Goal: Find specific page/section: Find specific page/section

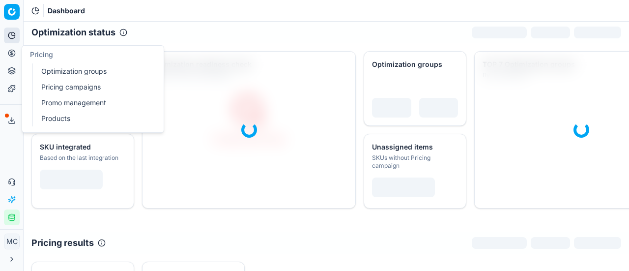
click at [13, 58] on button "Pricing" at bounding box center [12, 53] width 16 height 16
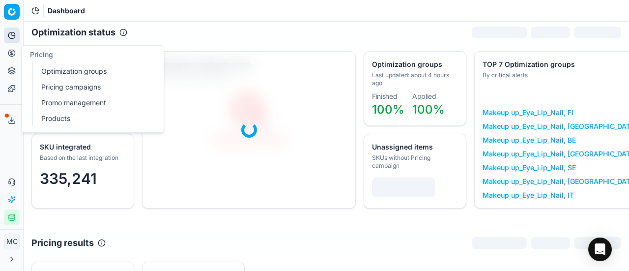
click at [50, 65] on link "Optimization groups" at bounding box center [94, 71] width 115 height 14
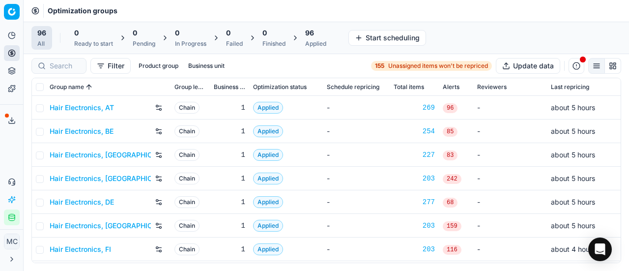
click at [112, 202] on link "Hair Electronics, DE" at bounding box center [82, 202] width 64 height 10
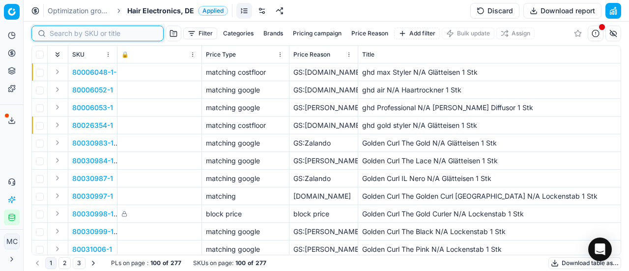
click at [63, 34] on input at bounding box center [104, 34] width 108 height 10
paste input "90015733-0024534"
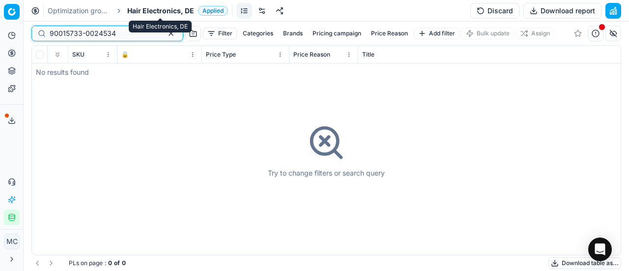
type input "90015733-0024534"
click at [162, 10] on span "Hair Electronics, DE" at bounding box center [160, 11] width 67 height 10
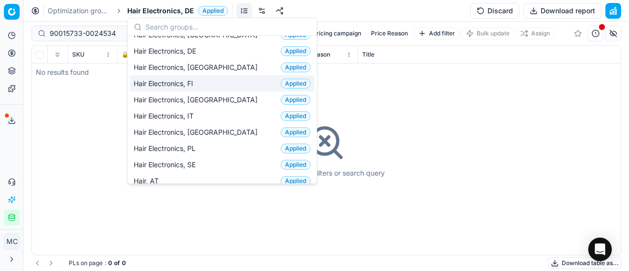
scroll to position [197, 0]
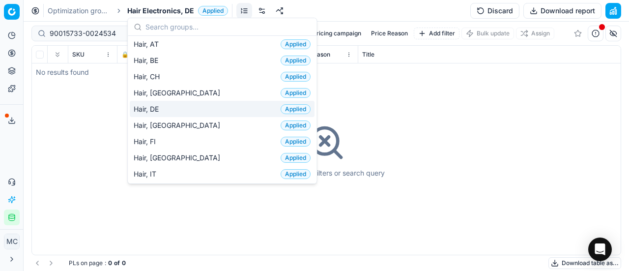
click at [185, 110] on div "Hair, DE Applied" at bounding box center [222, 109] width 185 height 16
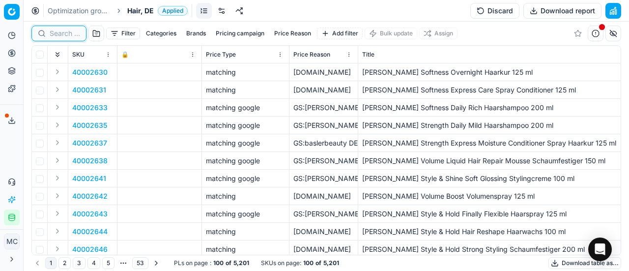
click at [70, 33] on input at bounding box center [65, 34] width 30 height 10
paste input "90015733-0024534"
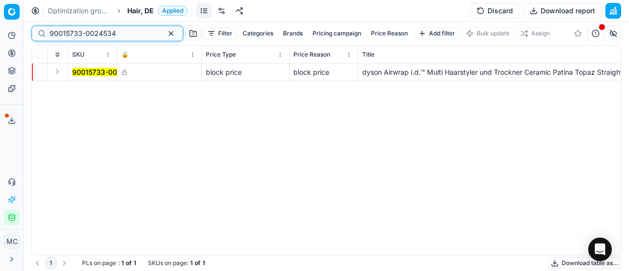
type input "90015733-0024534"
click at [60, 74] on button "Expand" at bounding box center [58, 72] width 12 height 12
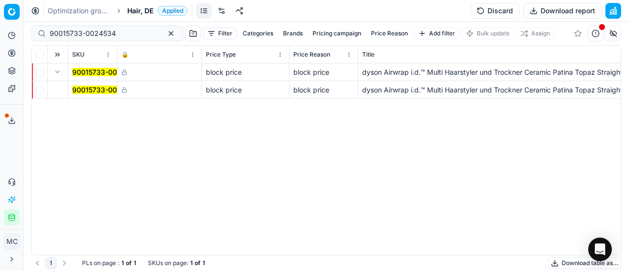
click at [95, 86] on mark "90015733-0024534" at bounding box center [105, 90] width 66 height 8
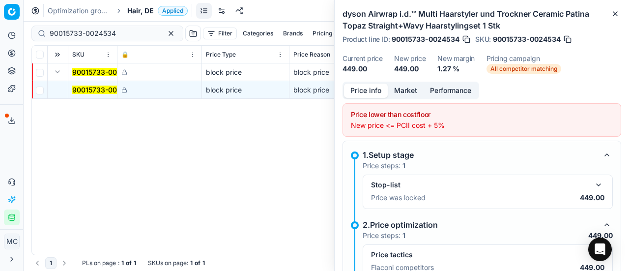
click at [377, 90] on button "Price info" at bounding box center [366, 91] width 44 height 14
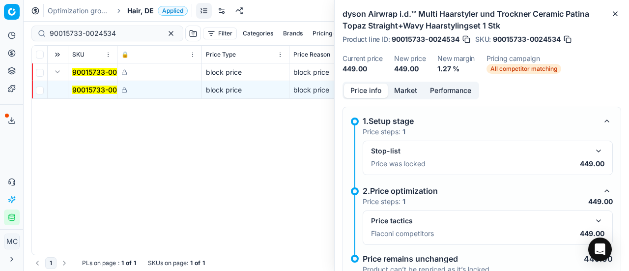
scroll to position [19, 0]
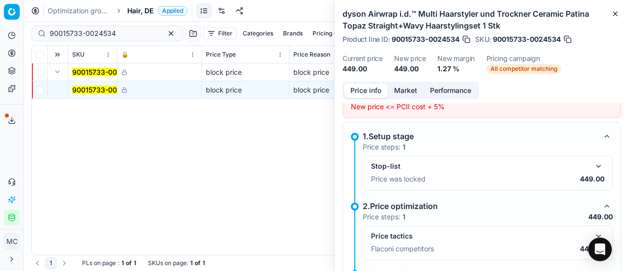
click at [594, 169] on button "button" at bounding box center [599, 166] width 12 height 12
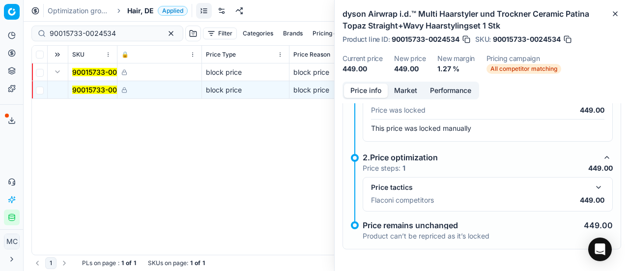
scroll to position [87, 0]
click at [139, 10] on span "Hair, DE" at bounding box center [140, 11] width 27 height 10
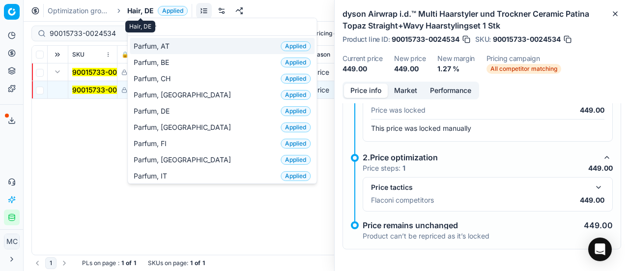
type input "par"
click at [141, 41] on span "Parfum, AT" at bounding box center [154, 46] width 40 height 10
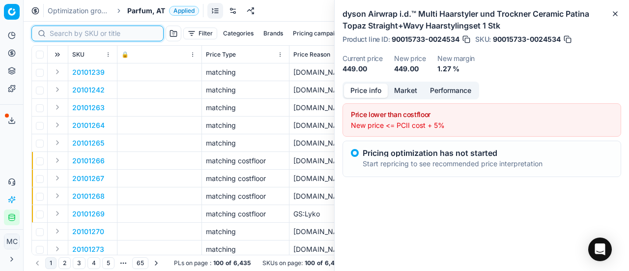
click at [64, 37] on input at bounding box center [104, 34] width 108 height 10
paste input "80010170-60"
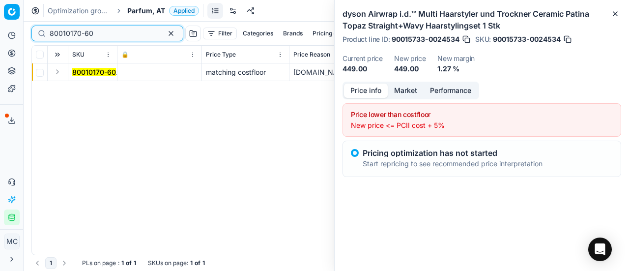
type input "80010170-60"
click at [58, 74] on button "Expand" at bounding box center [58, 72] width 12 height 12
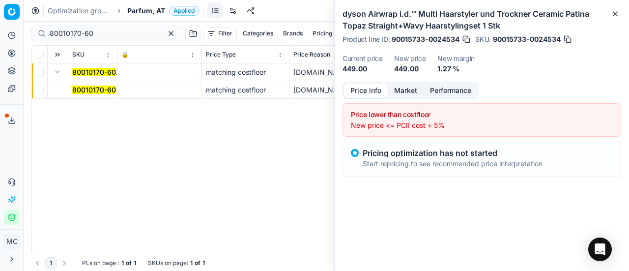
drag, startPoint x: 58, startPoint y: 74, endPoint x: 341, endPoint y: 81, distance: 283.2
click at [100, 87] on mark "80010170-60" at bounding box center [94, 90] width 44 height 8
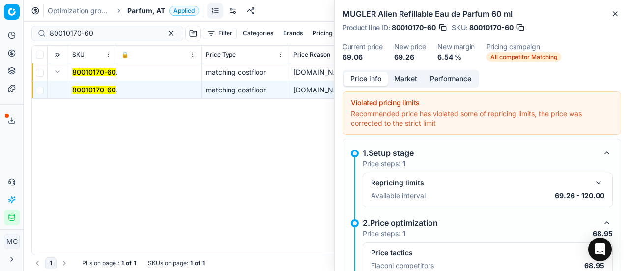
scroll to position [98, 0]
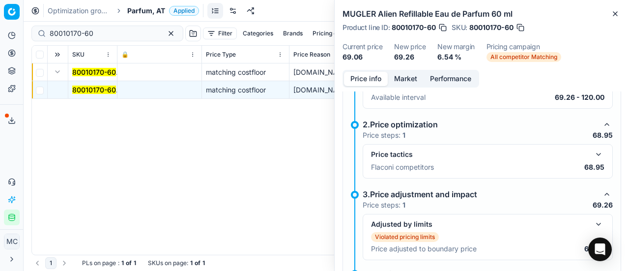
click at [593, 154] on button "button" at bounding box center [599, 154] width 12 height 12
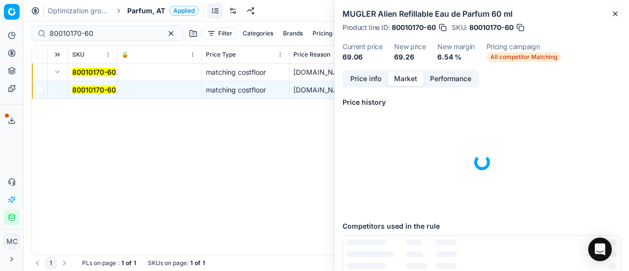
click at [411, 78] on button "Market" at bounding box center [406, 79] width 36 height 14
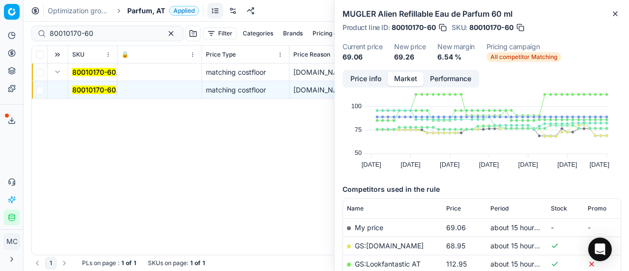
scroll to position [73, 0]
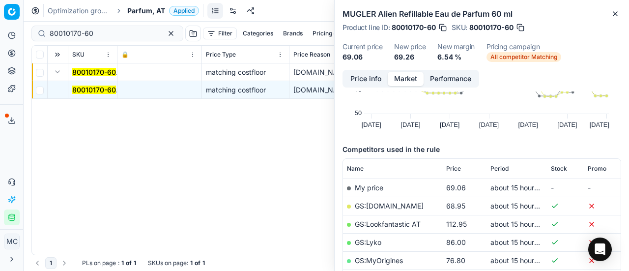
click at [390, 202] on link "GS:[DOMAIN_NAME]" at bounding box center [389, 206] width 69 height 8
drag, startPoint x: 108, startPoint y: 32, endPoint x: 0, endPoint y: -13, distance: 117.2
click at [0, 0] on html "Pricing platform Analytics Pricing Product portfolio Templates Export service 2…" at bounding box center [314, 135] width 629 height 271
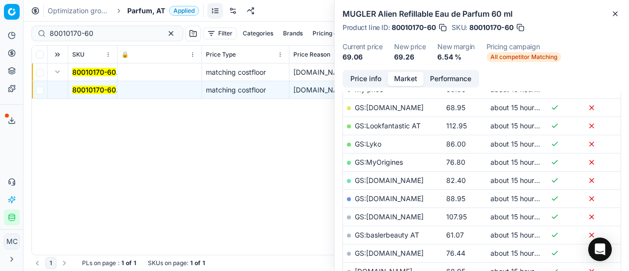
drag, startPoint x: 625, startPoint y: 57, endPoint x: 441, endPoint y: 15, distance: 188.6
click at [625, 57] on div "MUGLER Alien Refillable Eau de Parfum 60 ml Product line ID : 80010170-60 SKU :…" at bounding box center [482, 35] width 294 height 70
click at [151, 8] on span "Parfum, AT" at bounding box center [146, 11] width 38 height 10
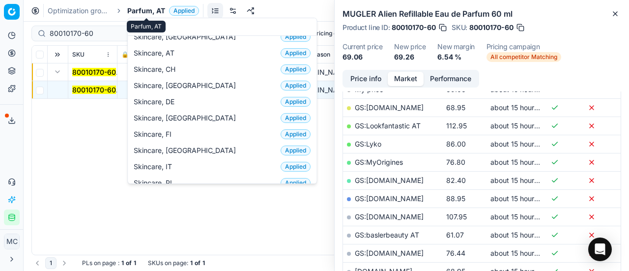
scroll to position [0, 0]
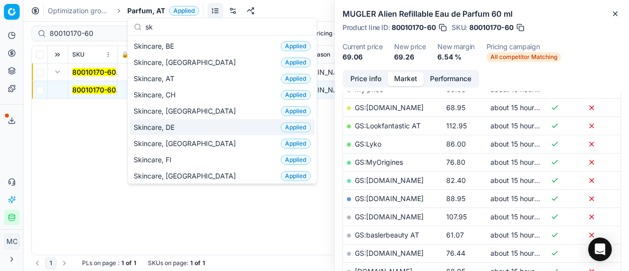
type input "sk"
click at [192, 123] on div "Skincare, DE Applied" at bounding box center [222, 127] width 185 height 16
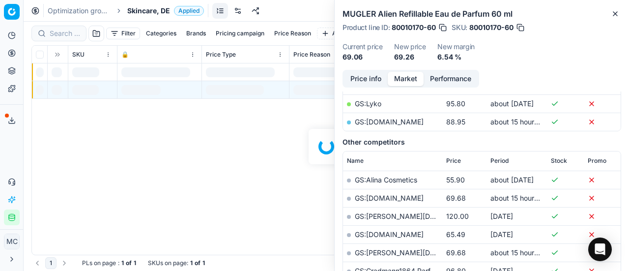
scroll to position [171, 0]
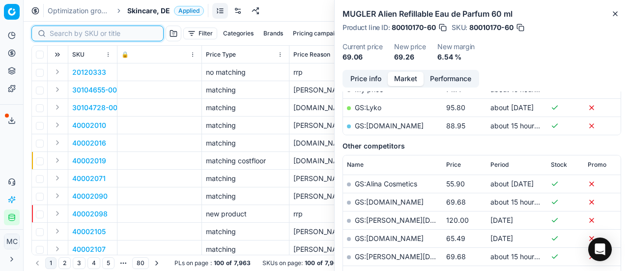
click at [65, 33] on input at bounding box center [104, 34] width 108 height 10
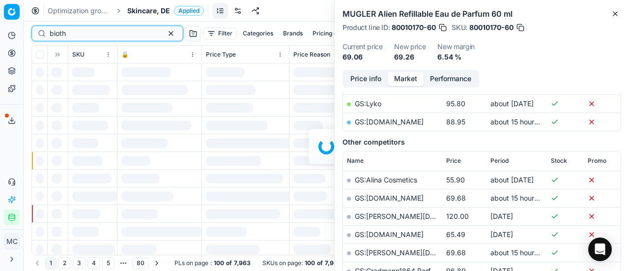
scroll to position [171, 0]
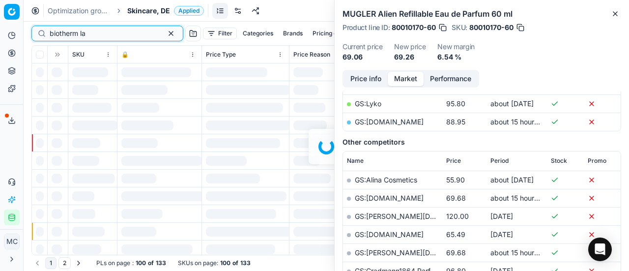
scroll to position [171, 0]
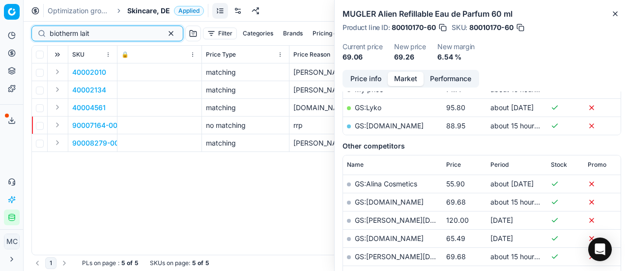
scroll to position [0, 343]
type input "biotherm lait"
click at [614, 12] on icon "button" at bounding box center [615, 14] width 8 height 8
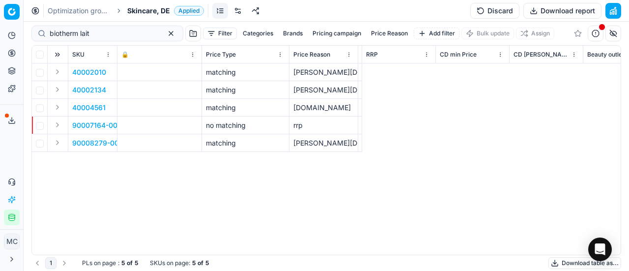
scroll to position [0, 0]
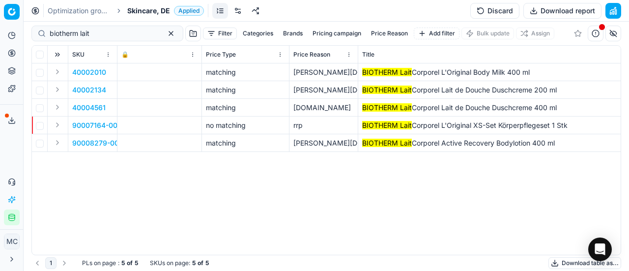
drag, startPoint x: 55, startPoint y: 71, endPoint x: 61, endPoint y: 74, distance: 6.6
click at [56, 71] on button "Expand" at bounding box center [58, 72] width 12 height 12
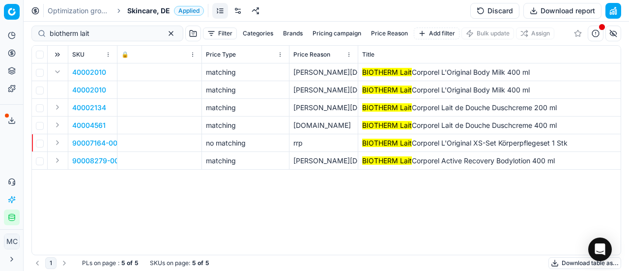
click at [92, 87] on span "40002010" at bounding box center [89, 90] width 34 height 10
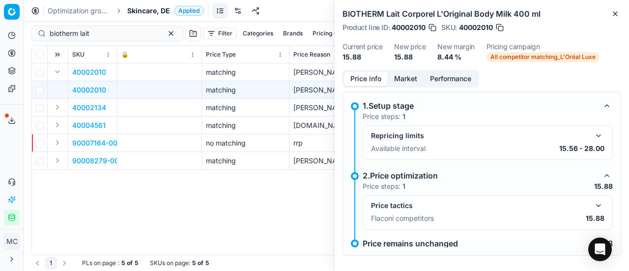
click at [593, 200] on button "button" at bounding box center [599, 206] width 12 height 12
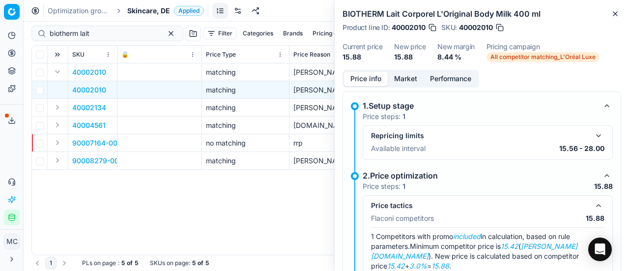
click at [401, 80] on button "Market" at bounding box center [406, 79] width 36 height 14
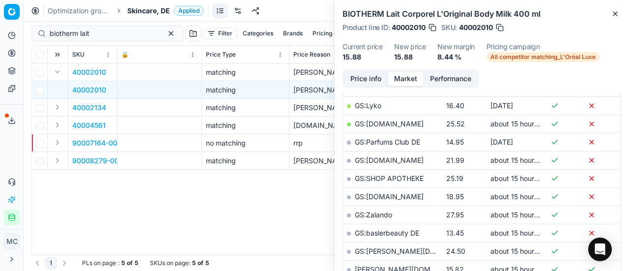
scroll to position [295, 0]
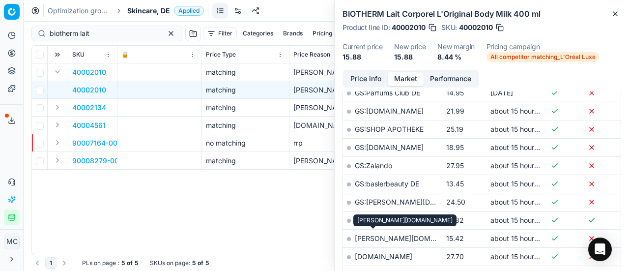
click at [384, 234] on link "[PERSON_NAME][DOMAIN_NAME]" at bounding box center [412, 238] width 114 height 8
drag, startPoint x: 134, startPoint y: 5, endPoint x: 143, endPoint y: 13, distance: 11.5
click at [137, 8] on span "Skincare, DE" at bounding box center [148, 11] width 43 height 10
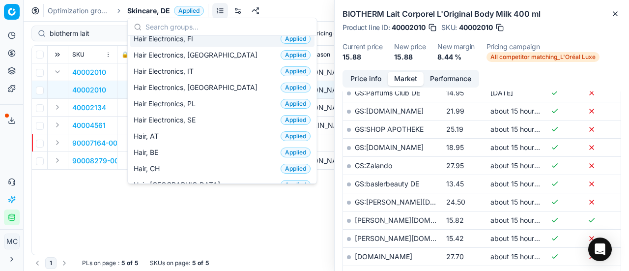
scroll to position [147, 0]
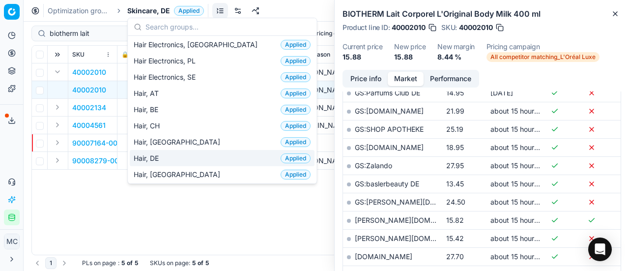
click at [180, 152] on div "Hair, DE Applied" at bounding box center [222, 158] width 185 height 16
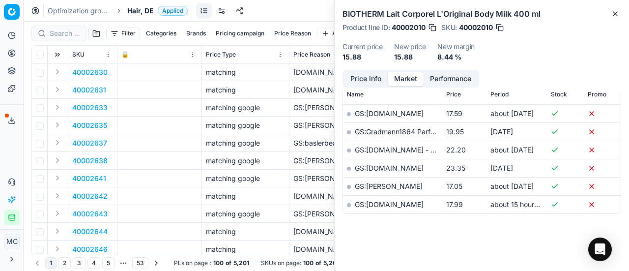
scroll to position [295, 0]
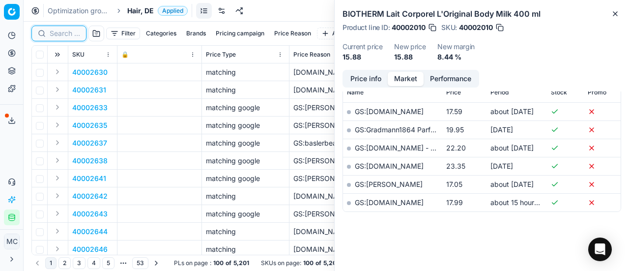
click at [65, 37] on input at bounding box center [65, 34] width 30 height 10
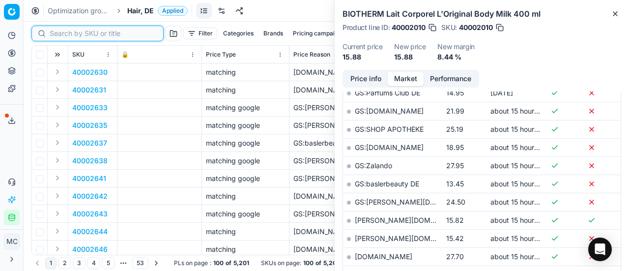
paste input "80047688-90"
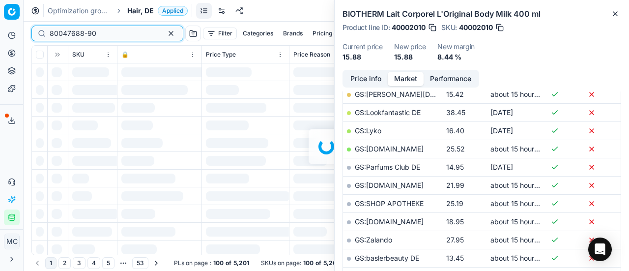
scroll to position [295, 0]
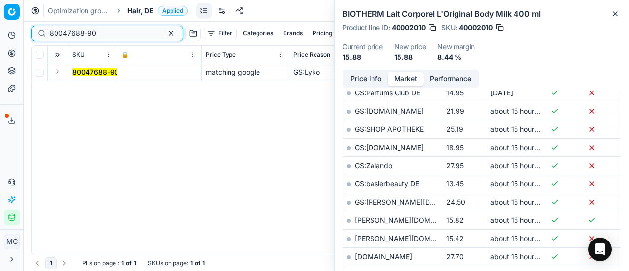
type input "80047688-90"
click at [56, 73] on button "Expand" at bounding box center [58, 72] width 12 height 12
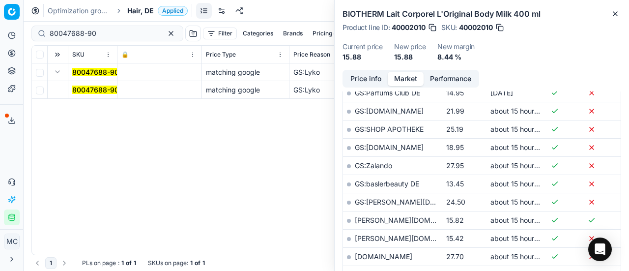
drag, startPoint x: 89, startPoint y: 89, endPoint x: 228, endPoint y: 93, distance: 139.1
click at [89, 89] on mark "80047688-90" at bounding box center [95, 90] width 47 height 8
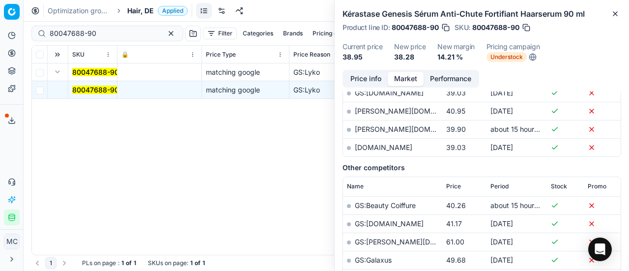
click at [362, 75] on button "Price info" at bounding box center [366, 79] width 44 height 14
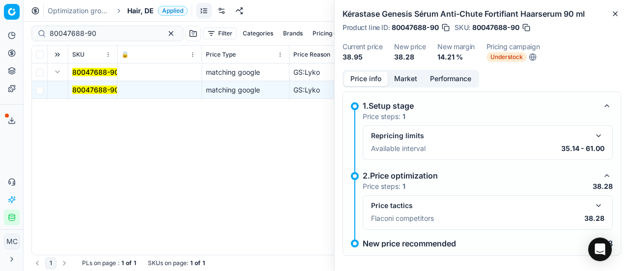
click at [593, 205] on button "button" at bounding box center [599, 206] width 12 height 12
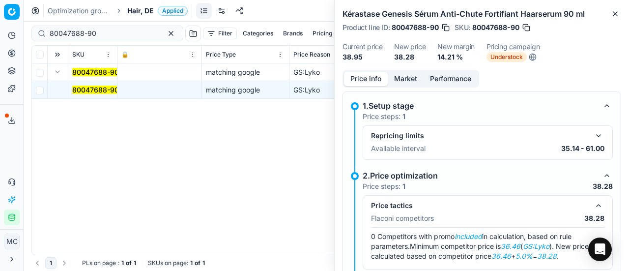
click at [403, 78] on button "Market" at bounding box center [406, 79] width 36 height 14
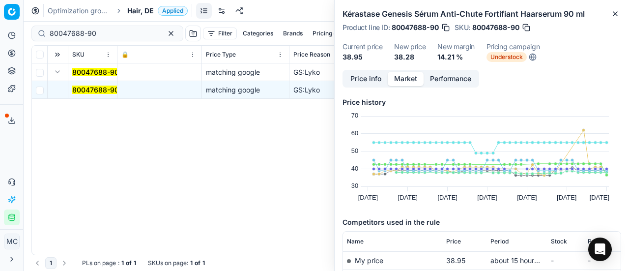
scroll to position [147, 0]
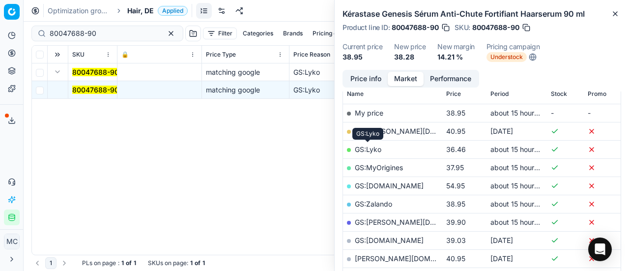
click at [377, 150] on link "GS:Lyko" at bounding box center [368, 149] width 27 height 8
click at [136, 7] on span "Hair, DE" at bounding box center [140, 11] width 27 height 10
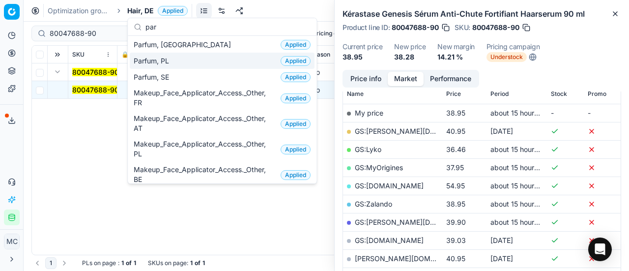
type input "par"
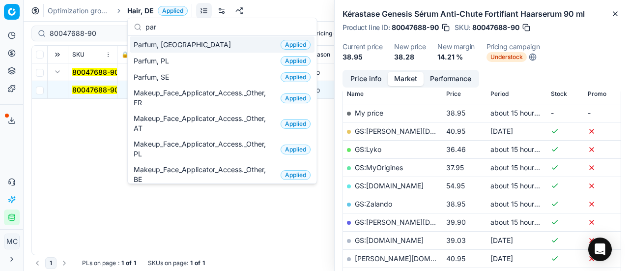
click at [184, 46] on div "Parfum, NL Applied" at bounding box center [222, 44] width 185 height 16
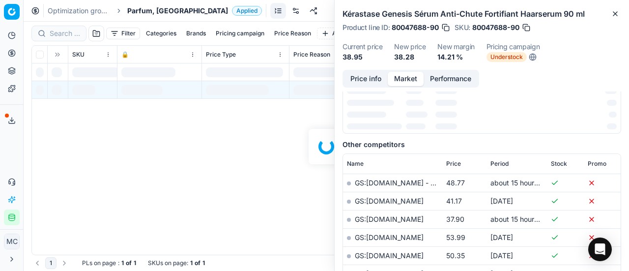
scroll to position [147, 0]
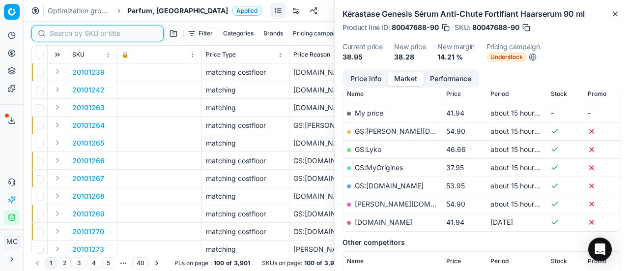
click at [65, 32] on input at bounding box center [104, 34] width 108 height 10
paste input "80067292-100"
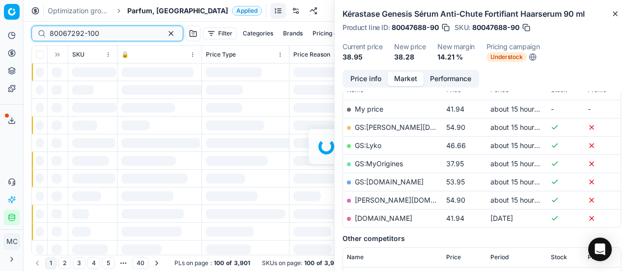
scroll to position [147, 0]
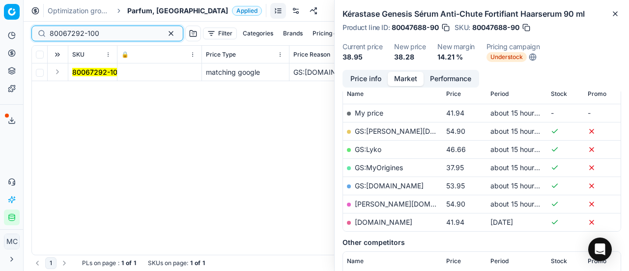
type input "80067292-100"
click at [60, 72] on button "Expand" at bounding box center [58, 72] width 12 height 12
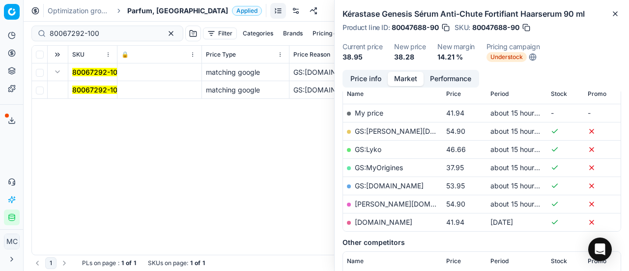
click at [103, 86] on mark "80067292-100" at bounding box center [97, 90] width 50 height 8
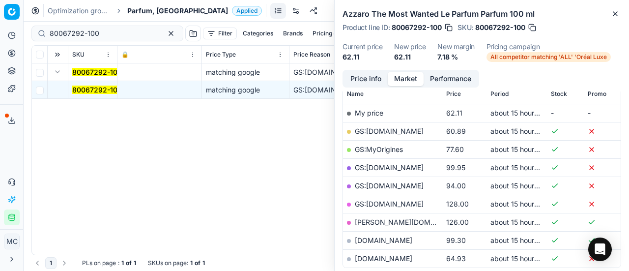
click at [361, 80] on button "Price info" at bounding box center [366, 79] width 44 height 14
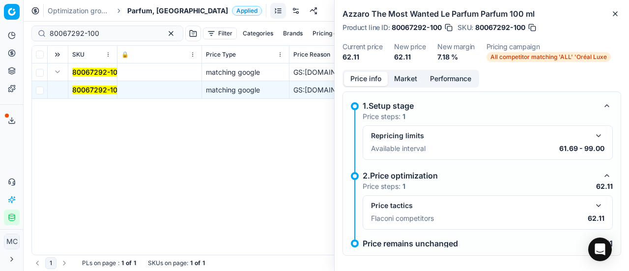
click at [593, 208] on button "button" at bounding box center [599, 206] width 12 height 12
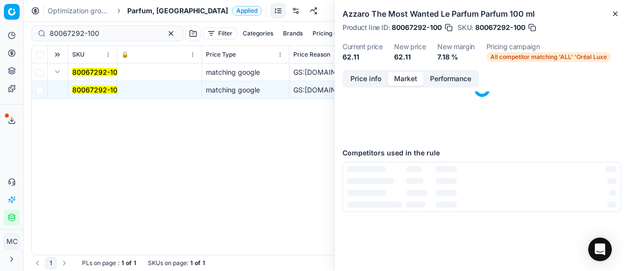
click at [406, 83] on button "Market" at bounding box center [406, 79] width 36 height 14
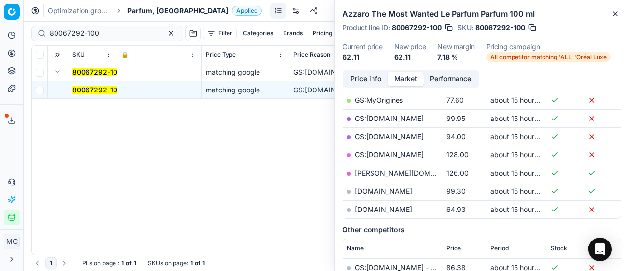
scroll to position [98, 0]
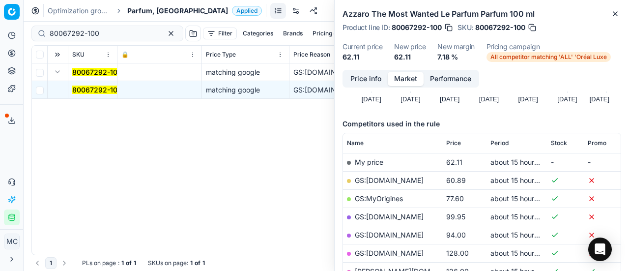
click at [385, 180] on link "GS:[DOMAIN_NAME]" at bounding box center [389, 180] width 69 height 8
drag, startPoint x: 112, startPoint y: 32, endPoint x: 0, endPoint y: 8, distance: 114.5
click at [0, 8] on div "Pricing platform Analytics Pricing Product portfolio Templates Export service 2…" at bounding box center [314, 135] width 629 height 271
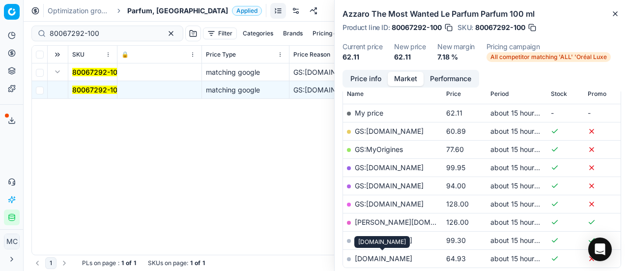
click at [380, 258] on link "[DOMAIN_NAME]" at bounding box center [384, 258] width 58 height 8
click at [143, 9] on span "Parfum, [GEOGRAPHIC_DATA]" at bounding box center [177, 11] width 101 height 10
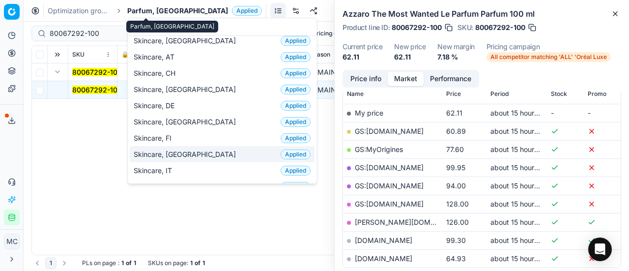
scroll to position [0, 0]
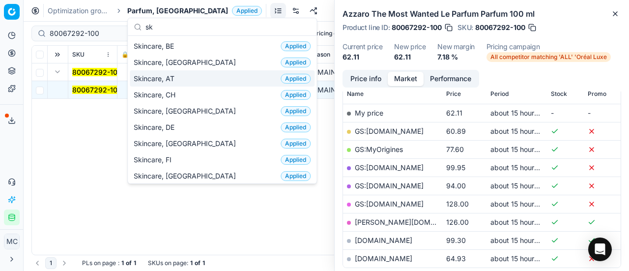
type input "sk"
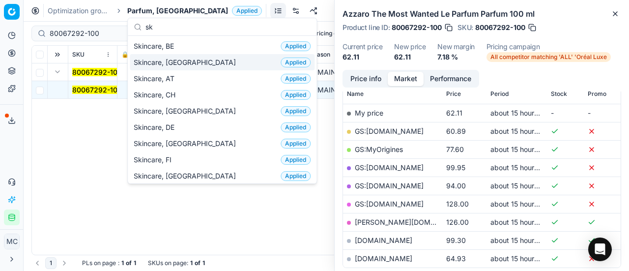
click at [190, 61] on div "Skincare, NL Applied" at bounding box center [222, 62] width 185 height 16
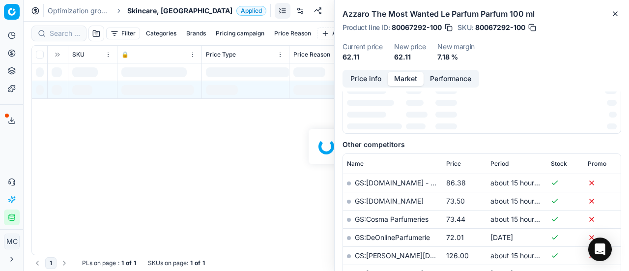
scroll to position [147, 0]
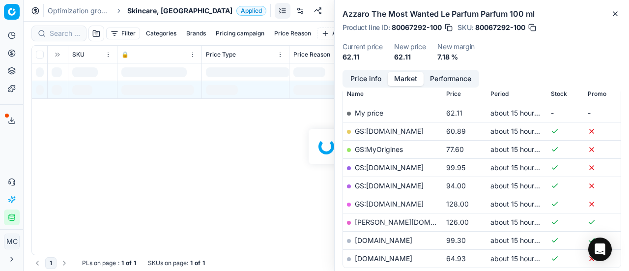
click at [67, 35] on div at bounding box center [327, 146] width 606 height 249
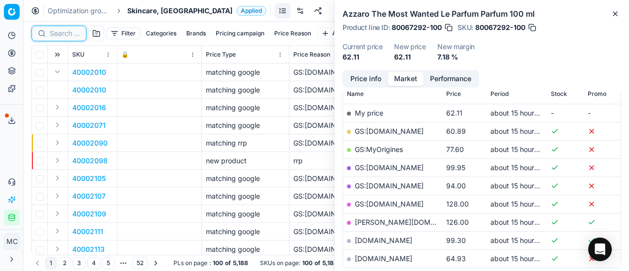
click at [67, 35] on input at bounding box center [65, 34] width 30 height 10
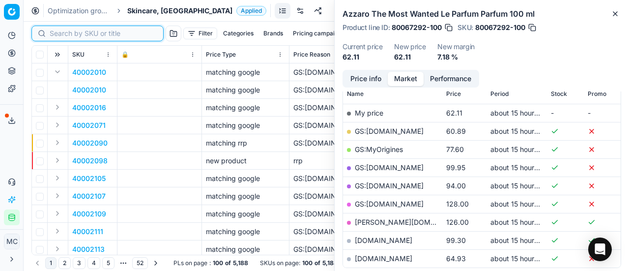
paste input "90010760-0018981"
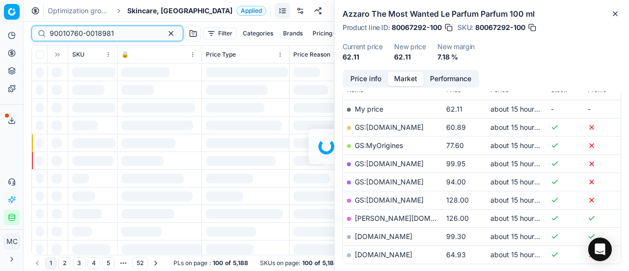
scroll to position [147, 0]
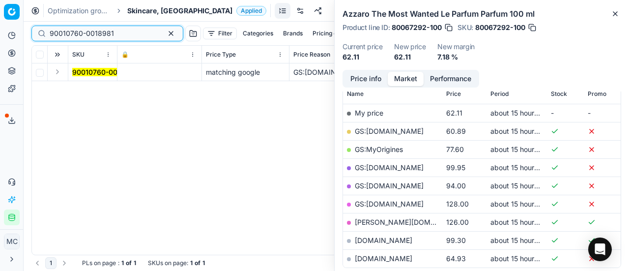
type input "90010760-0018981"
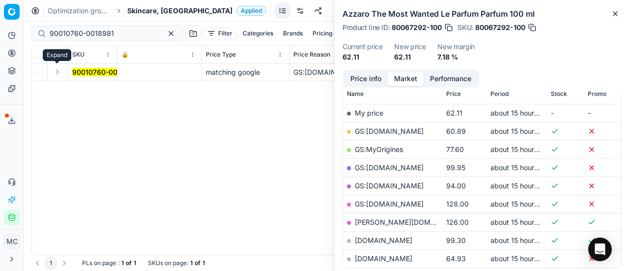
drag, startPoint x: 56, startPoint y: 74, endPoint x: 66, endPoint y: 78, distance: 10.8
click at [58, 75] on button "Expand" at bounding box center [58, 72] width 12 height 12
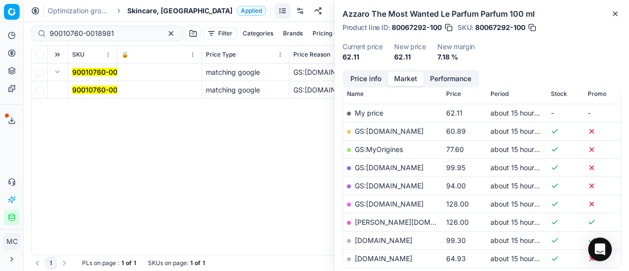
click at [101, 90] on mark "90010760-0018981" at bounding box center [104, 90] width 64 height 8
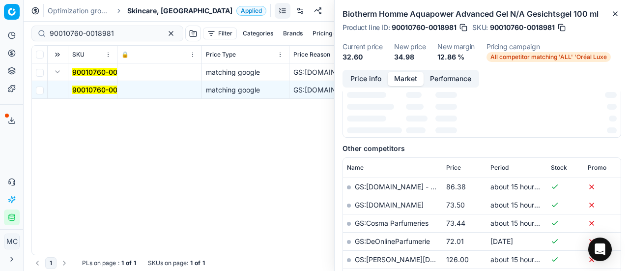
click at [369, 81] on button "Price info" at bounding box center [366, 79] width 44 height 14
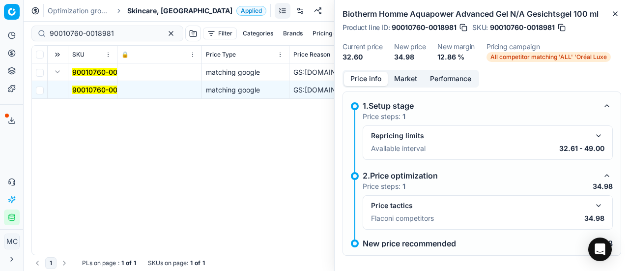
click at [593, 203] on button "button" at bounding box center [599, 206] width 12 height 12
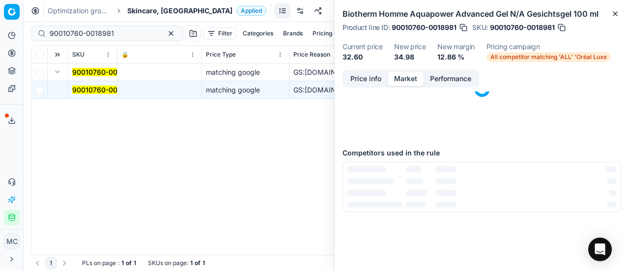
click at [400, 80] on button "Market" at bounding box center [406, 79] width 36 height 14
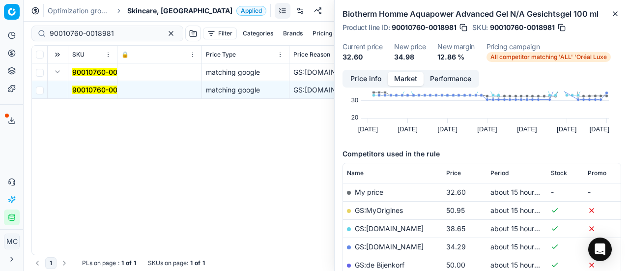
scroll to position [98, 0]
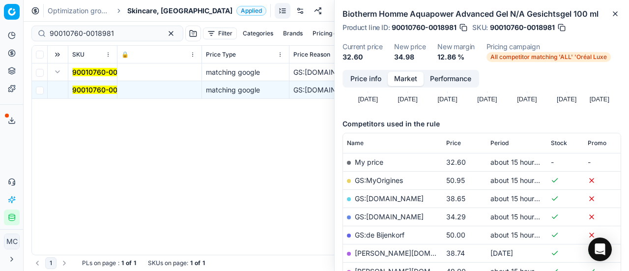
click at [384, 217] on link "GS:[DOMAIN_NAME]" at bounding box center [389, 216] width 69 height 8
drag, startPoint x: 124, startPoint y: 32, endPoint x: 0, endPoint y: 20, distance: 125.0
click at [0, 20] on div "Pricing platform Analytics Pricing Product portfolio Templates Export service 2…" at bounding box center [314, 135] width 629 height 271
click at [145, 9] on span "Skincare, [GEOGRAPHIC_DATA]" at bounding box center [179, 11] width 105 height 10
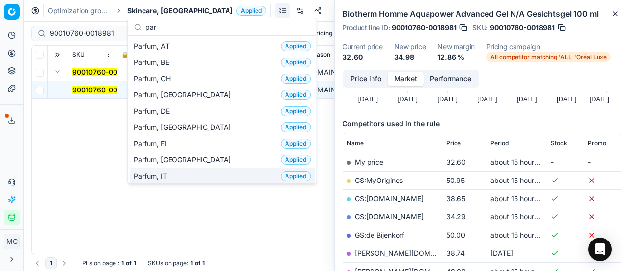
type input "par"
click at [196, 171] on div "Parfum, IT Applied" at bounding box center [222, 176] width 185 height 16
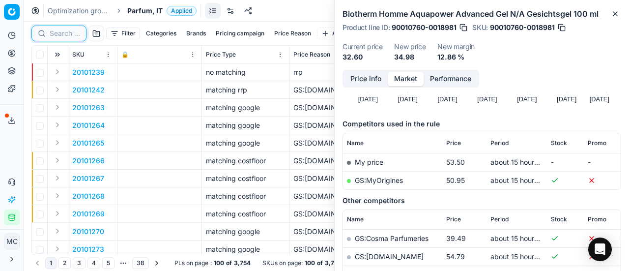
click at [72, 33] on input at bounding box center [65, 34] width 30 height 10
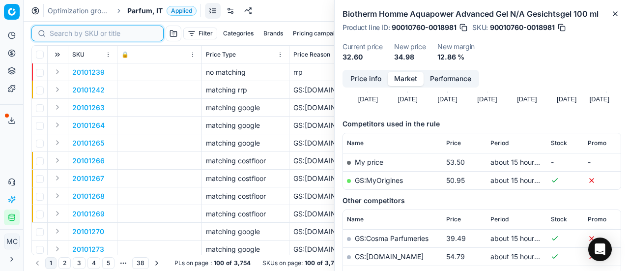
paste input "80022760-100"
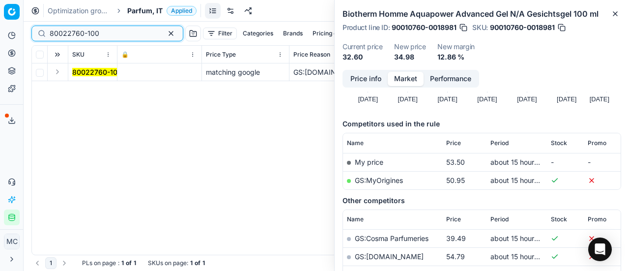
type input "80022760-100"
click at [57, 73] on button "Expand" at bounding box center [58, 72] width 12 height 12
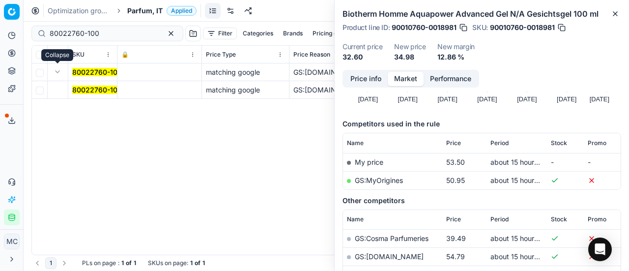
click at [90, 90] on mark "80022760-100" at bounding box center [97, 90] width 50 height 8
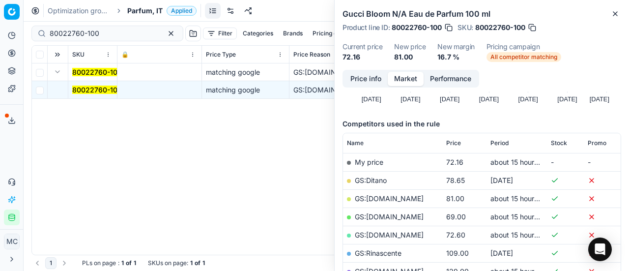
click at [361, 79] on button "Price info" at bounding box center [366, 79] width 44 height 14
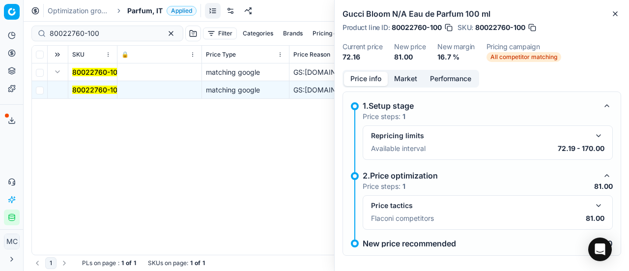
click at [593, 202] on button "button" at bounding box center [599, 206] width 12 height 12
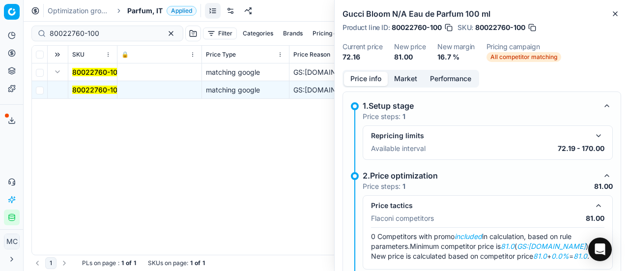
click at [412, 77] on button "Market" at bounding box center [406, 79] width 36 height 14
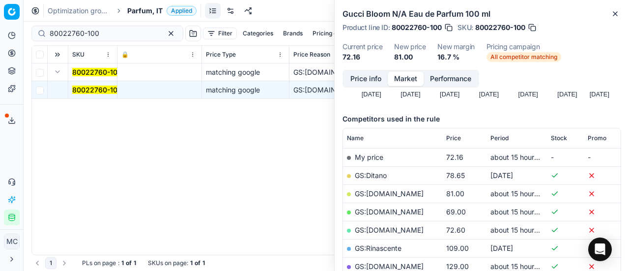
scroll to position [147, 0]
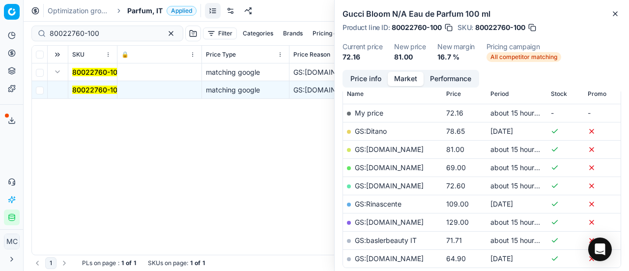
click at [383, 150] on link "GS:[DOMAIN_NAME]" at bounding box center [389, 149] width 69 height 8
click at [145, 11] on span "Parfum, IT" at bounding box center [144, 11] width 35 height 10
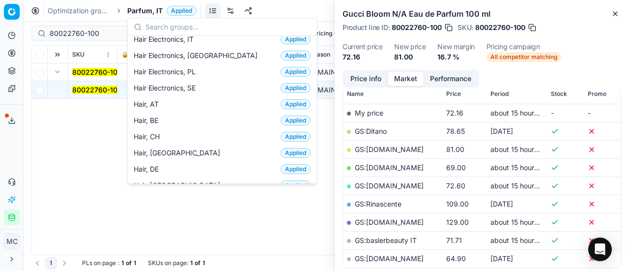
scroll to position [197, 0]
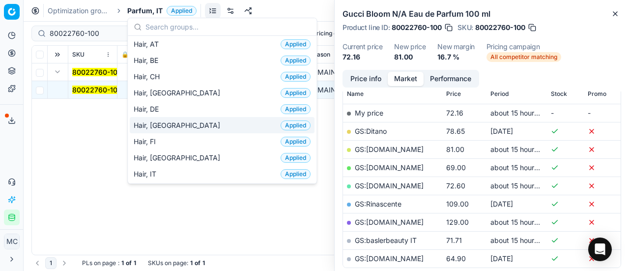
click at [175, 117] on div "Hair, DK Applied" at bounding box center [222, 125] width 185 height 16
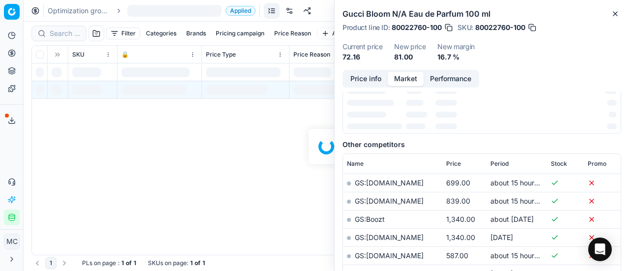
scroll to position [147, 0]
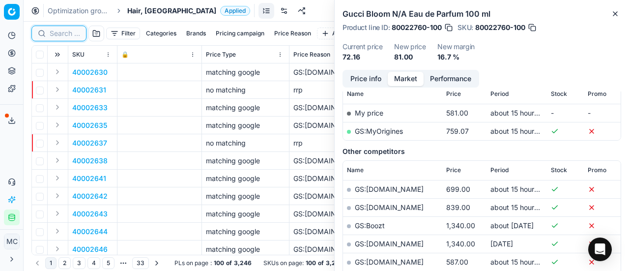
click at [59, 33] on input at bounding box center [65, 34] width 30 height 10
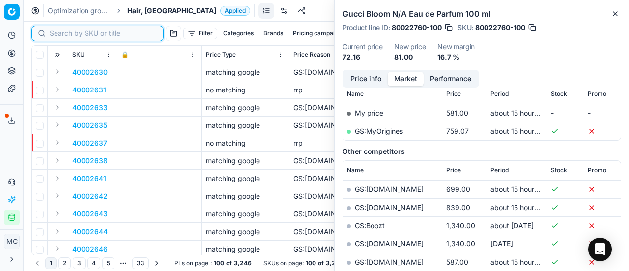
paste input "80060549-500"
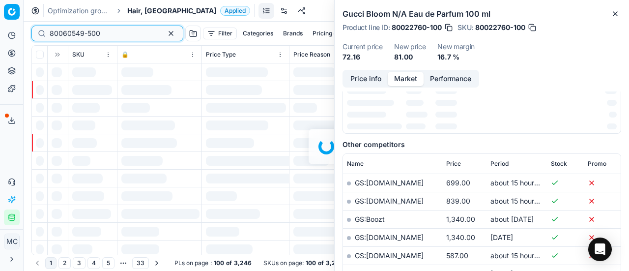
scroll to position [147, 0]
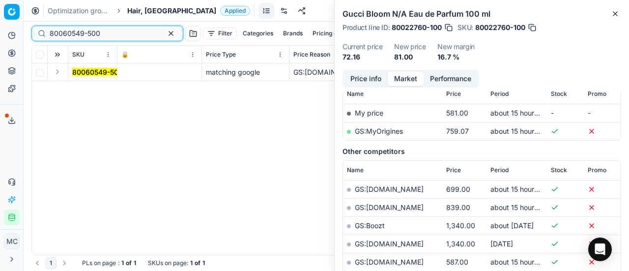
type input "80060549-500"
click at [59, 72] on button "Expand" at bounding box center [58, 72] width 12 height 12
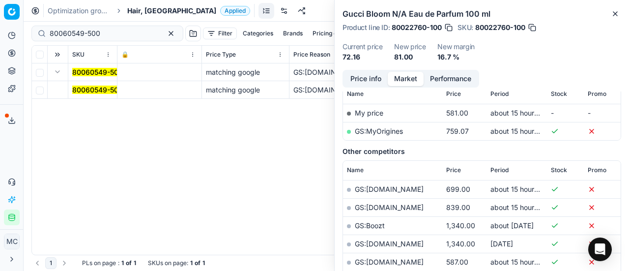
click at [89, 89] on mark "80060549-500" at bounding box center [97, 90] width 51 height 8
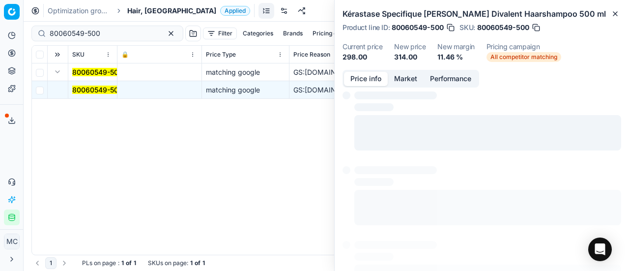
click at [360, 78] on button "Price info" at bounding box center [366, 79] width 44 height 14
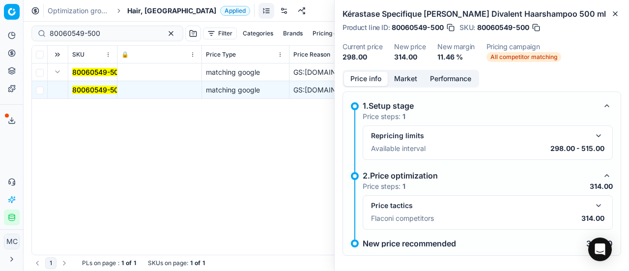
click at [593, 208] on button "button" at bounding box center [599, 206] width 12 height 12
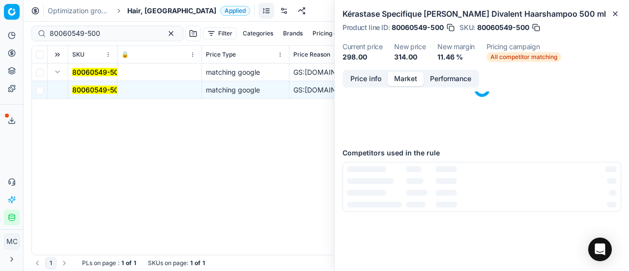
click at [400, 80] on button "Market" at bounding box center [406, 79] width 36 height 14
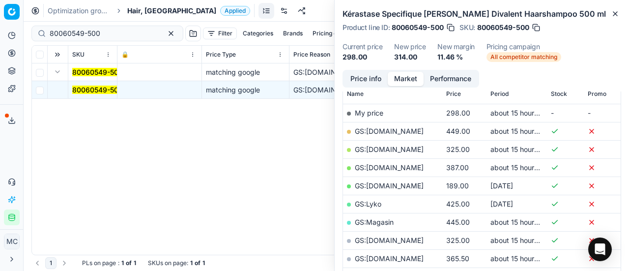
scroll to position [197, 0]
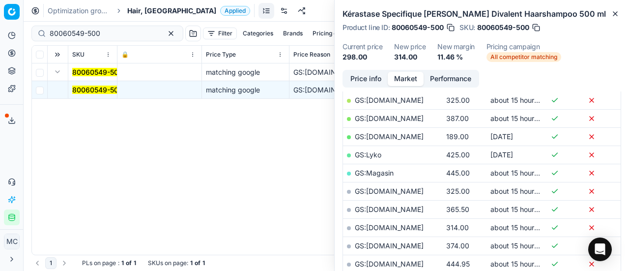
click at [395, 227] on link "GS:[DOMAIN_NAME]" at bounding box center [389, 227] width 69 height 8
